Goal: Task Accomplishment & Management: Use online tool/utility

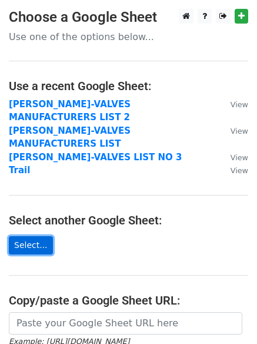
click at [30, 237] on link "Select..." at bounding box center [31, 245] width 44 height 18
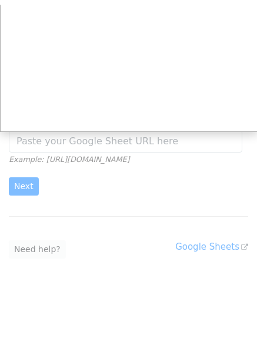
scroll to position [178, 0]
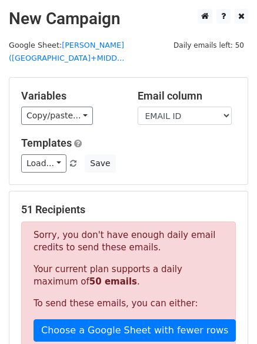
scroll to position [177, 0]
